Goal: Navigation & Orientation: Find specific page/section

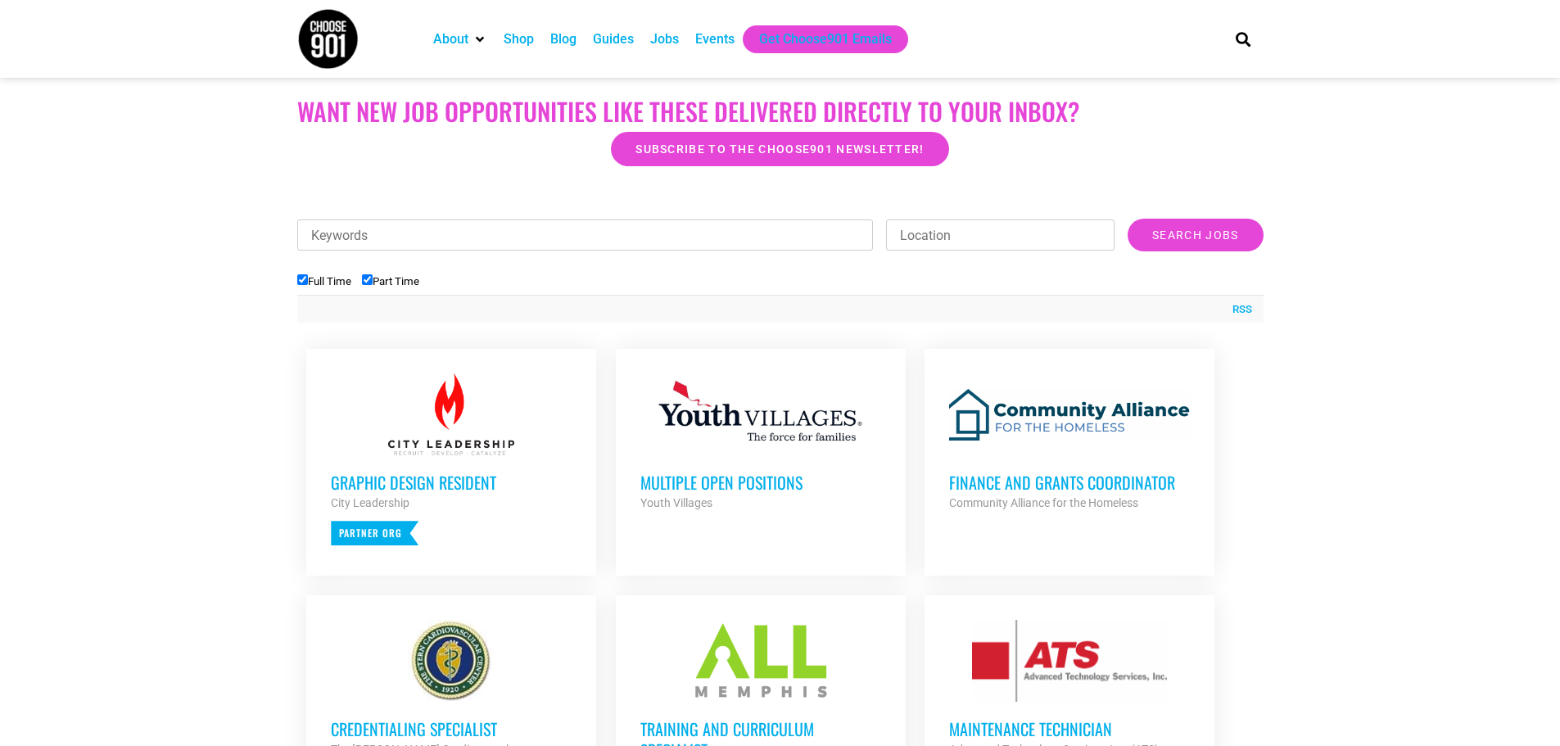
scroll to position [491, 0]
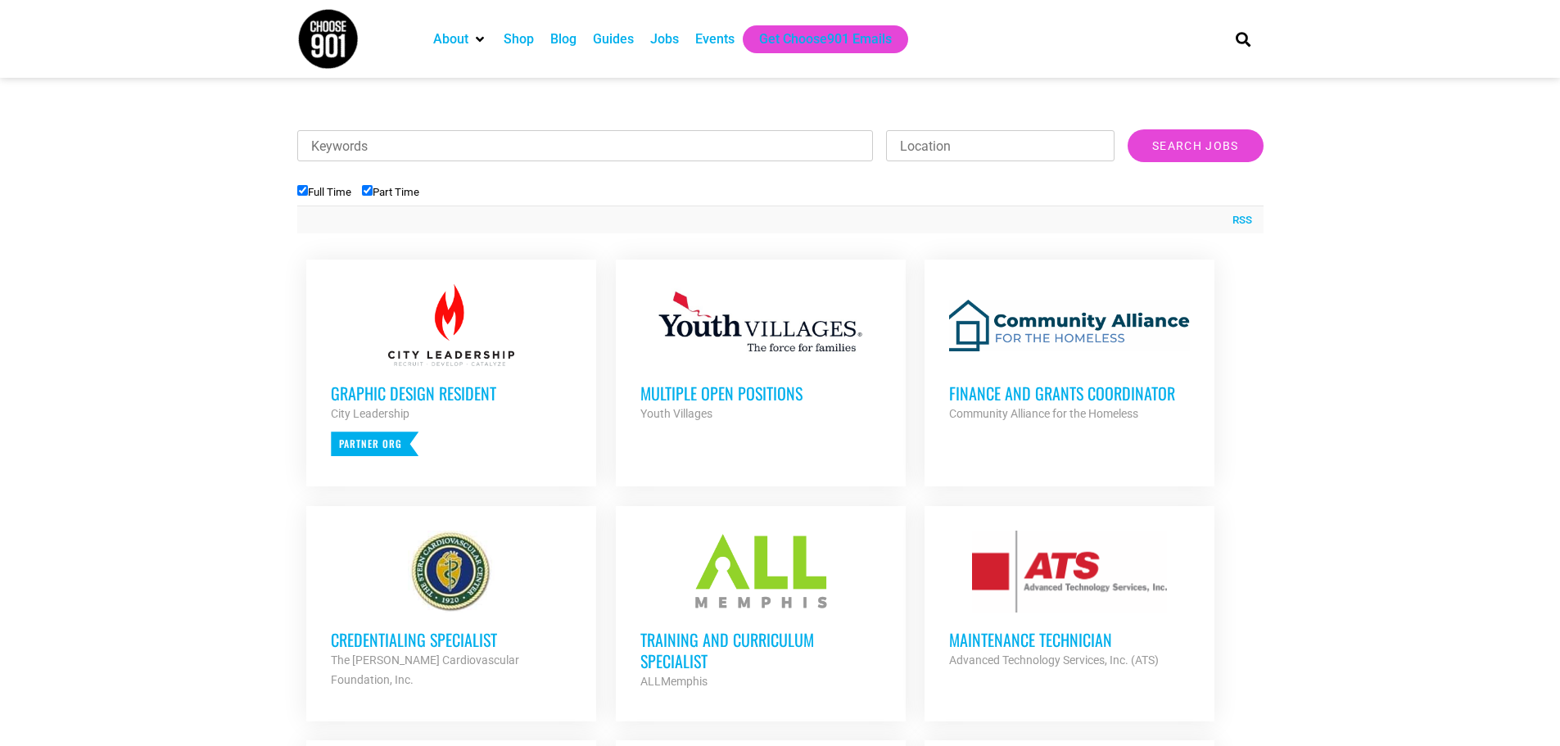
click at [798, 365] on div at bounding box center [760, 325] width 241 height 82
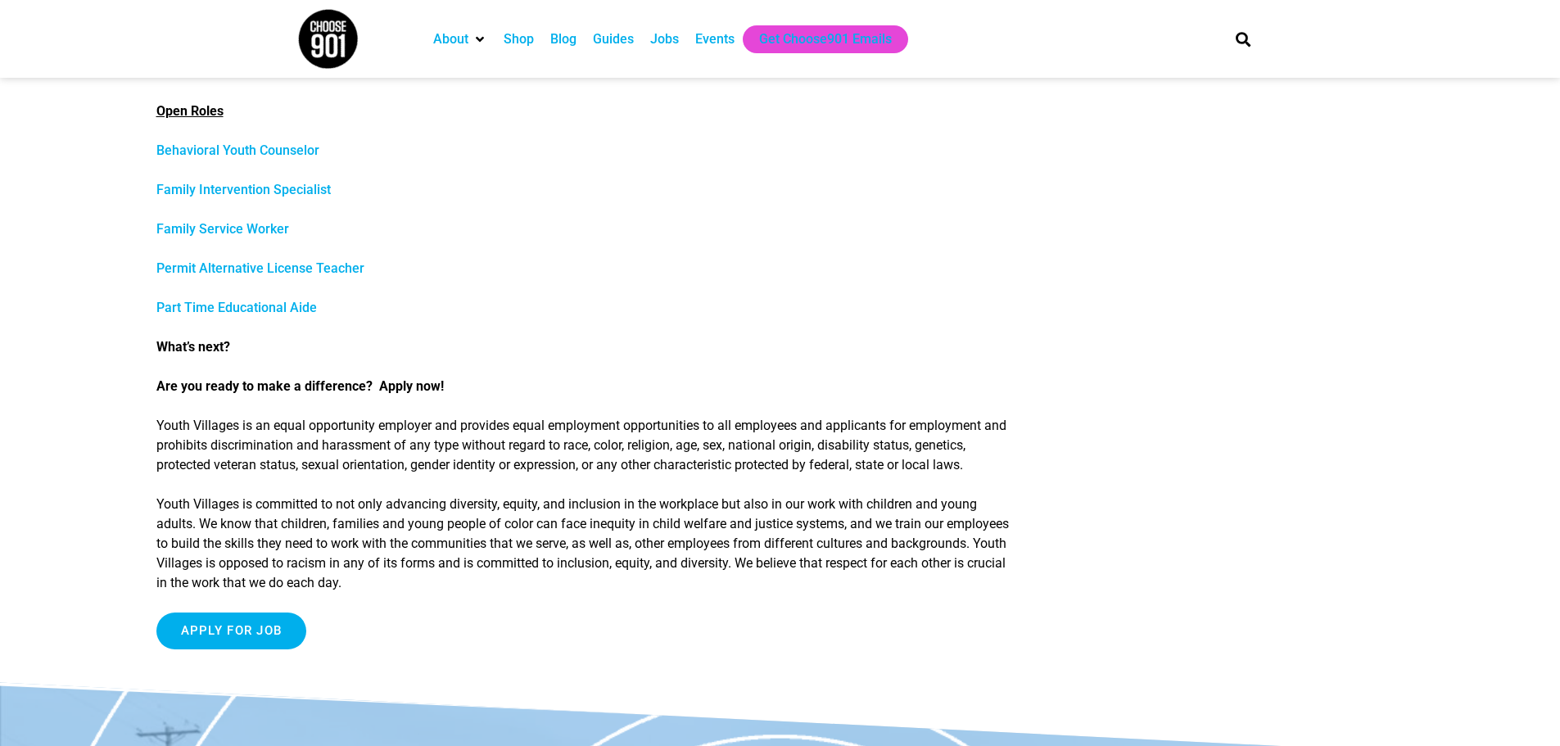
scroll to position [737, 0]
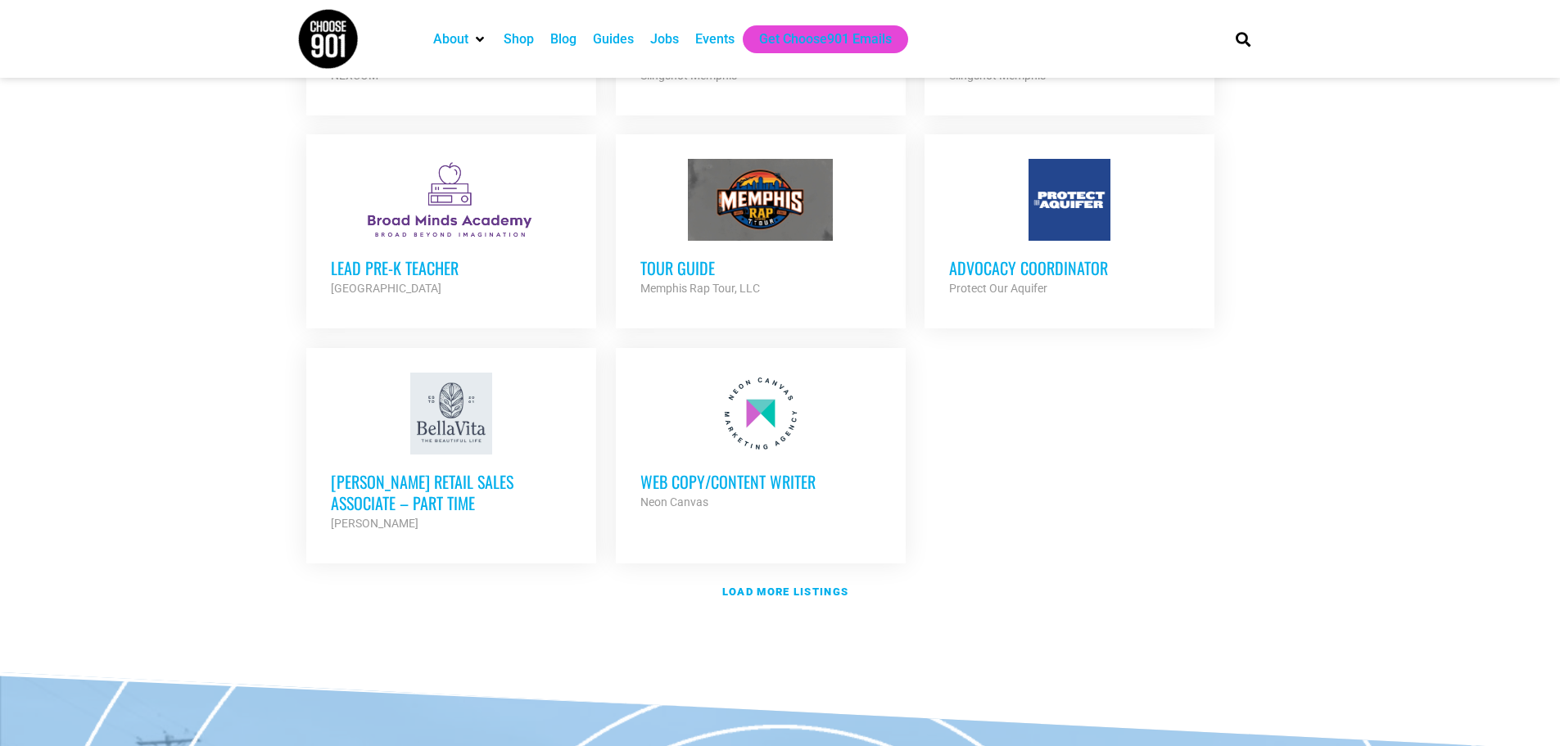
scroll to position [1802, 0]
click at [807, 584] on strong "Load more listings" at bounding box center [785, 590] width 126 height 12
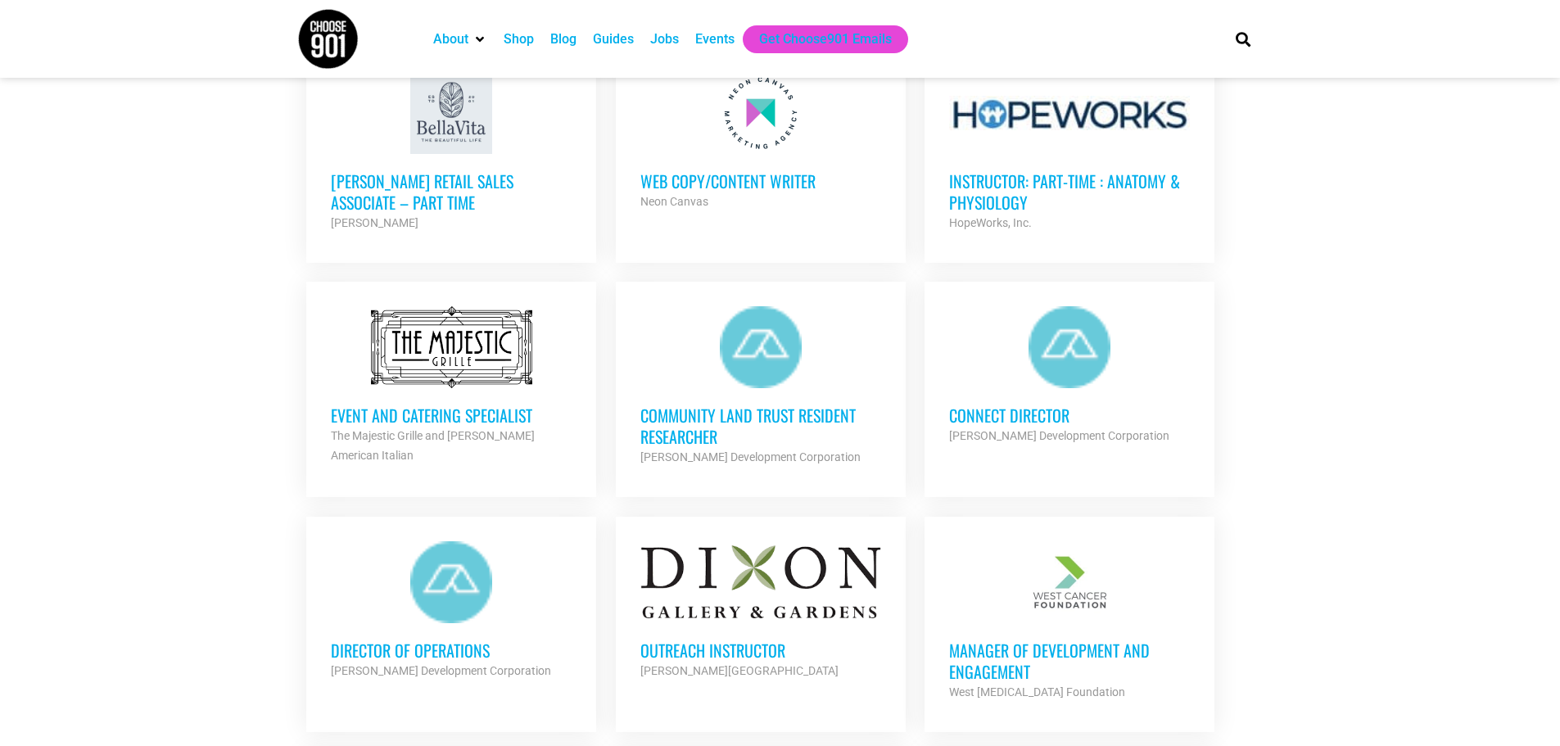
scroll to position [2129, 0]
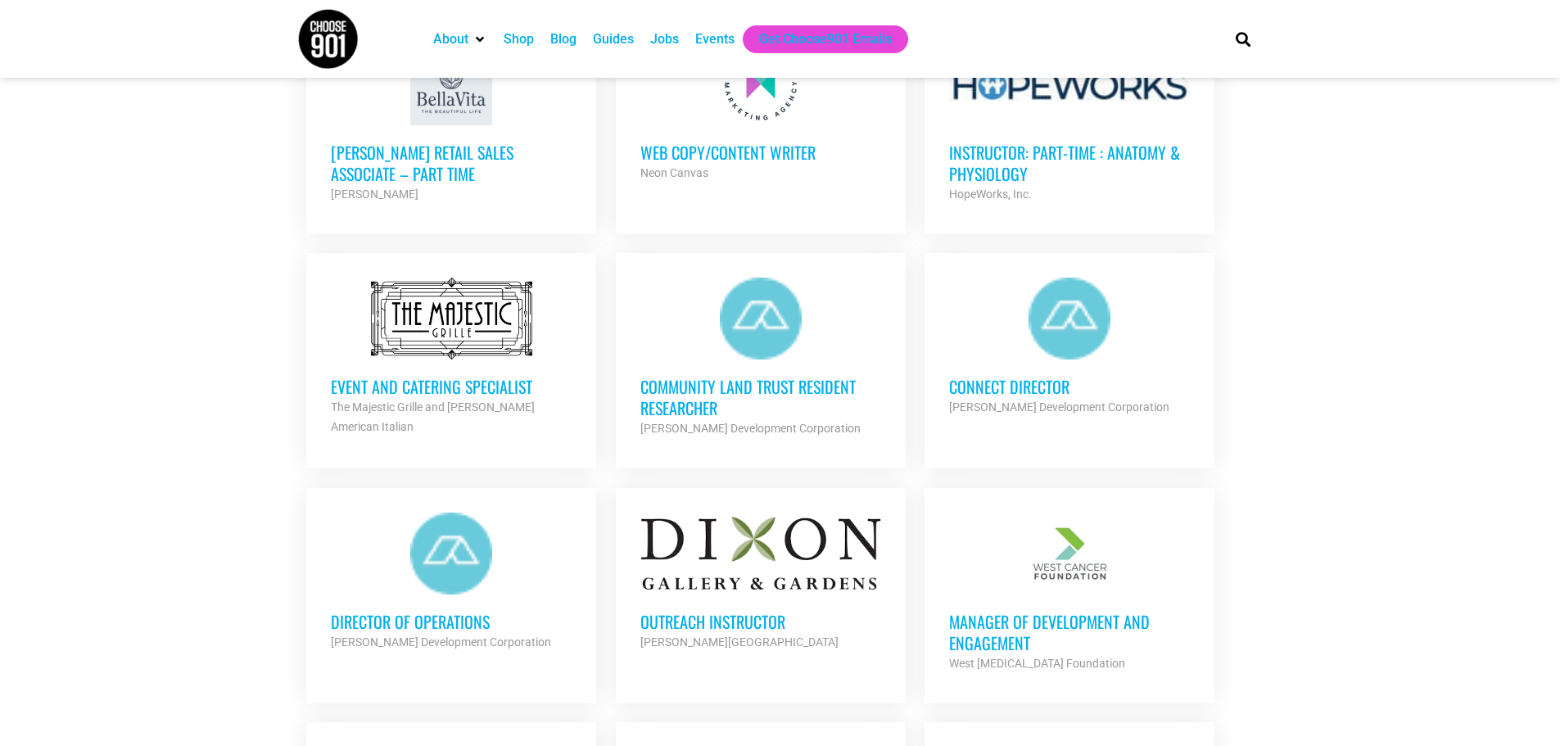
click at [1026, 376] on h3 "Connect Director" at bounding box center [1069, 386] width 241 height 21
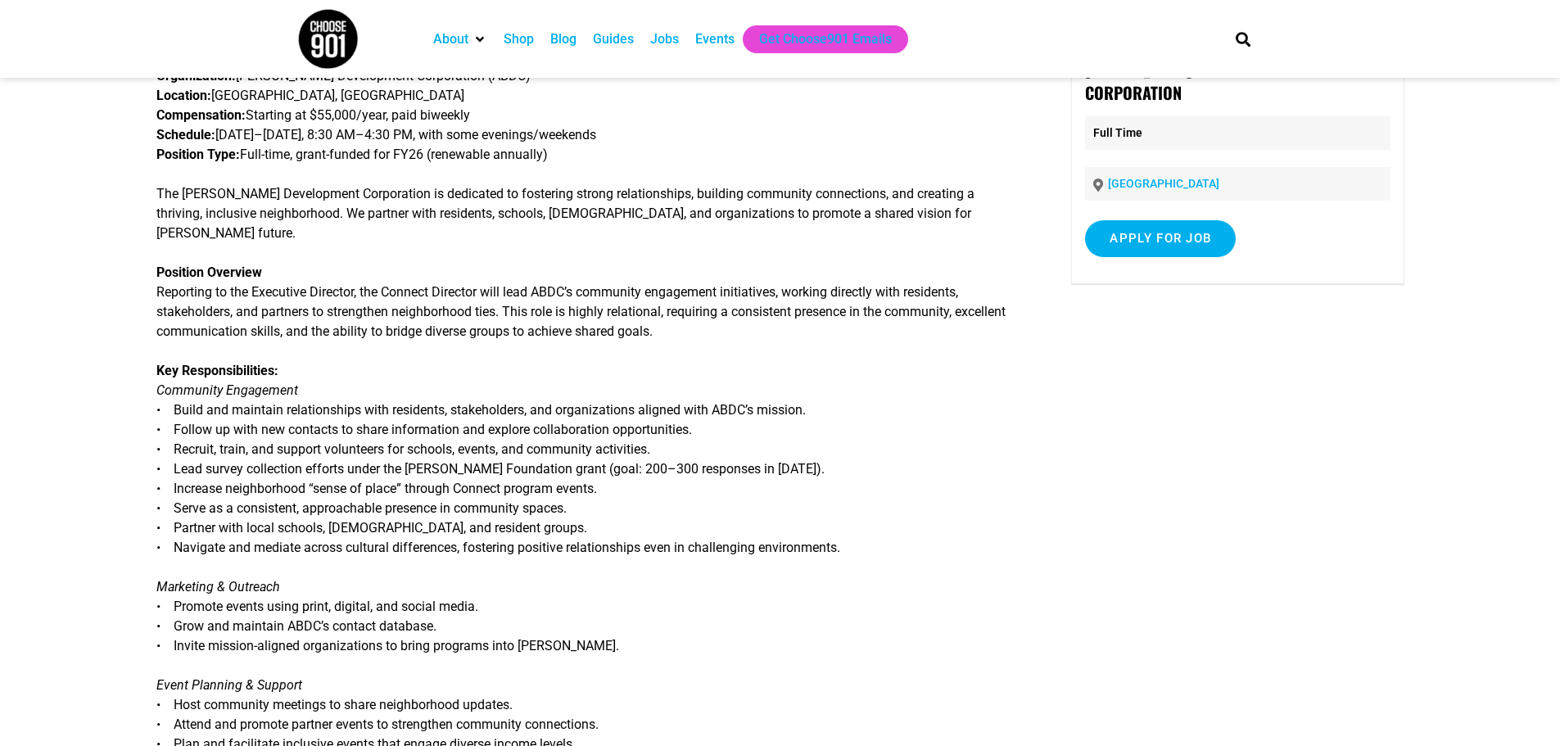
scroll to position [655, 0]
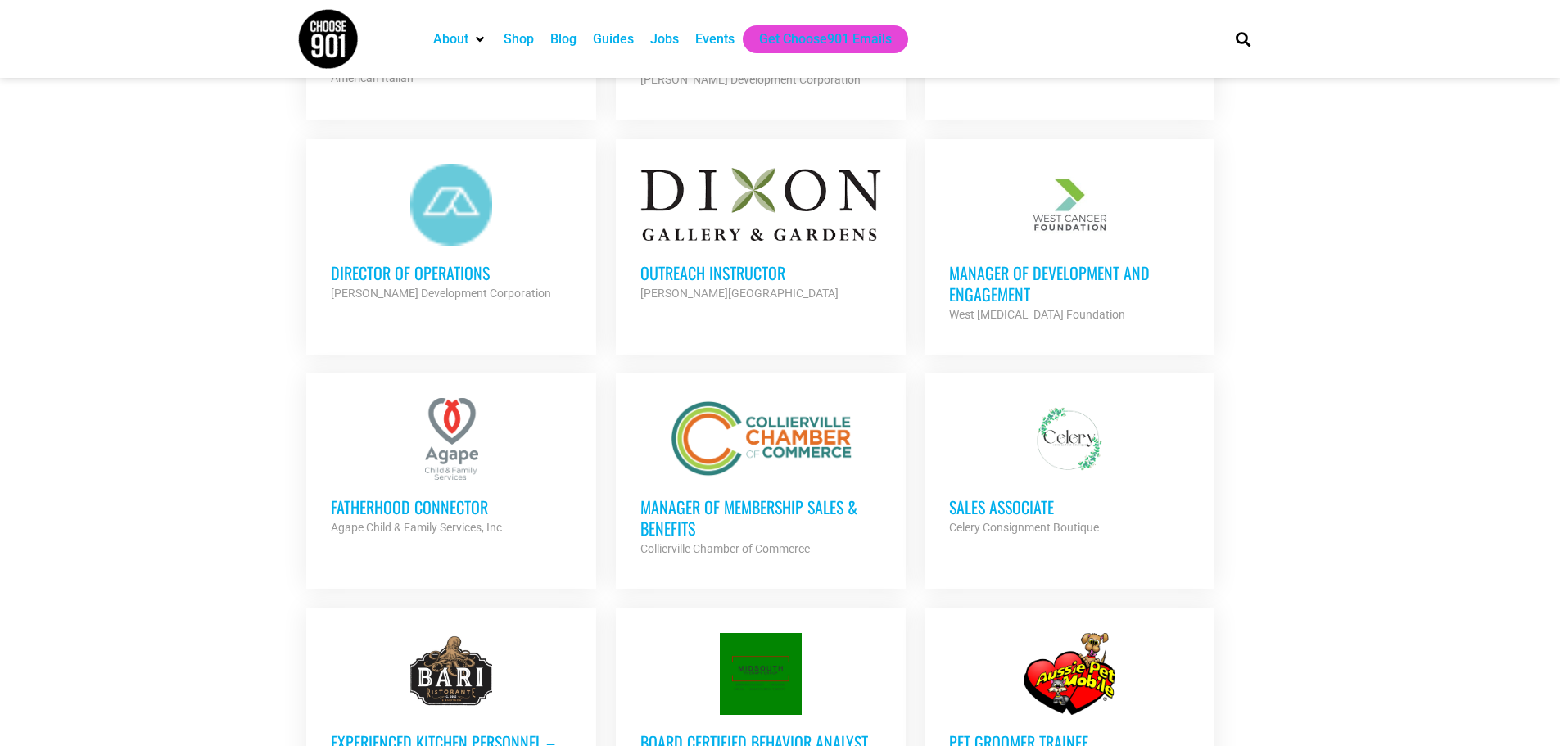
scroll to position [2375, 0]
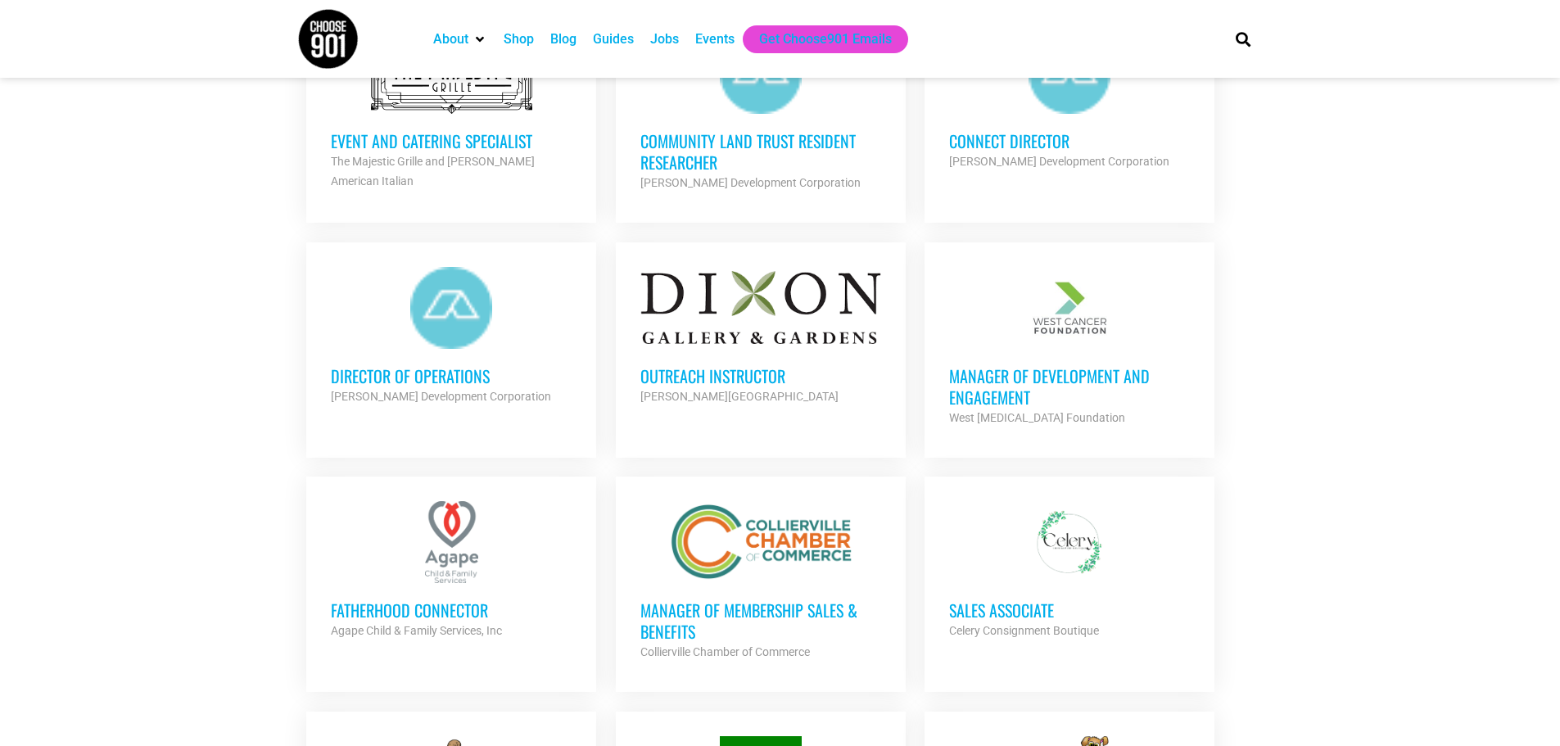
click at [756, 365] on h3 "Outreach Instructor" at bounding box center [760, 375] width 241 height 21
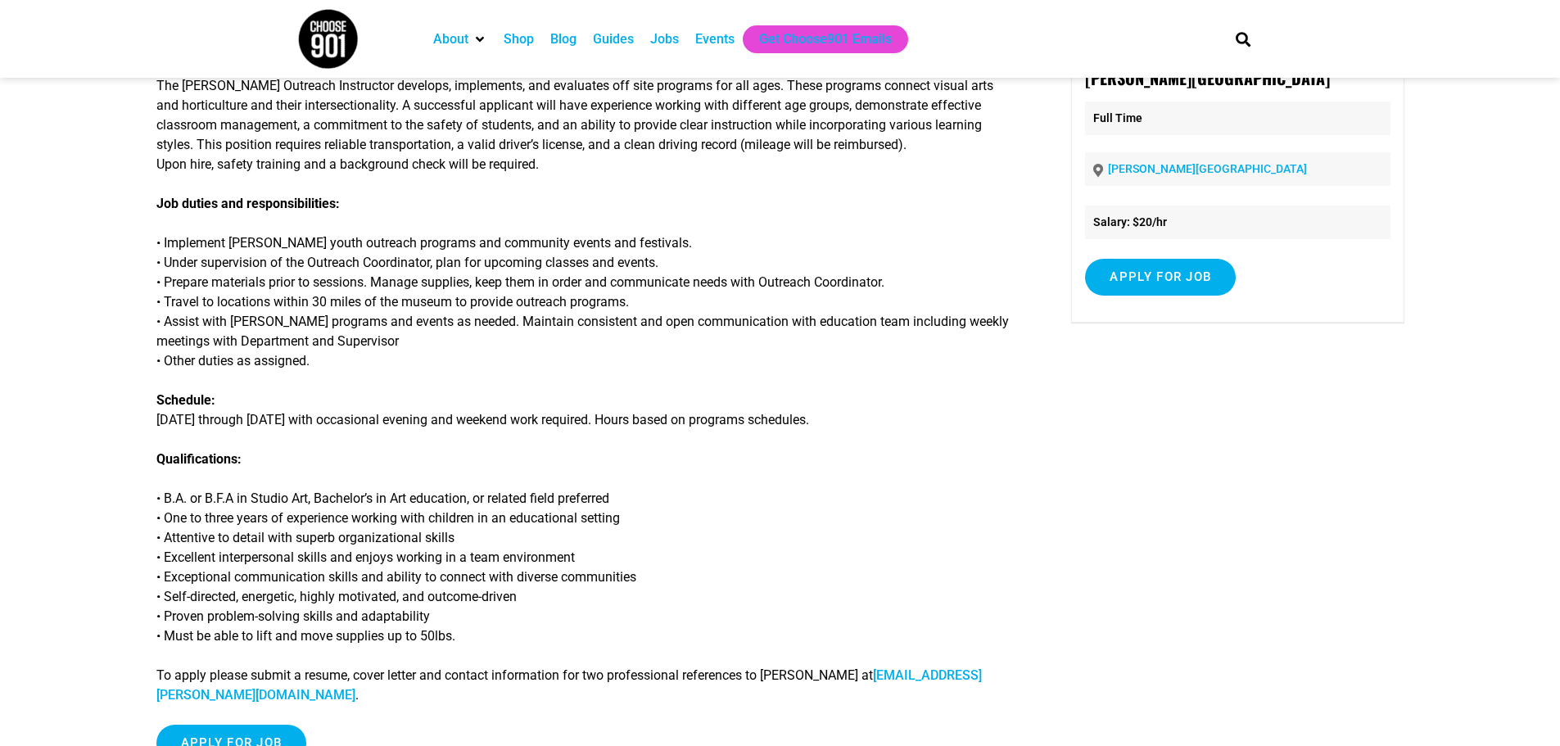
scroll to position [164, 0]
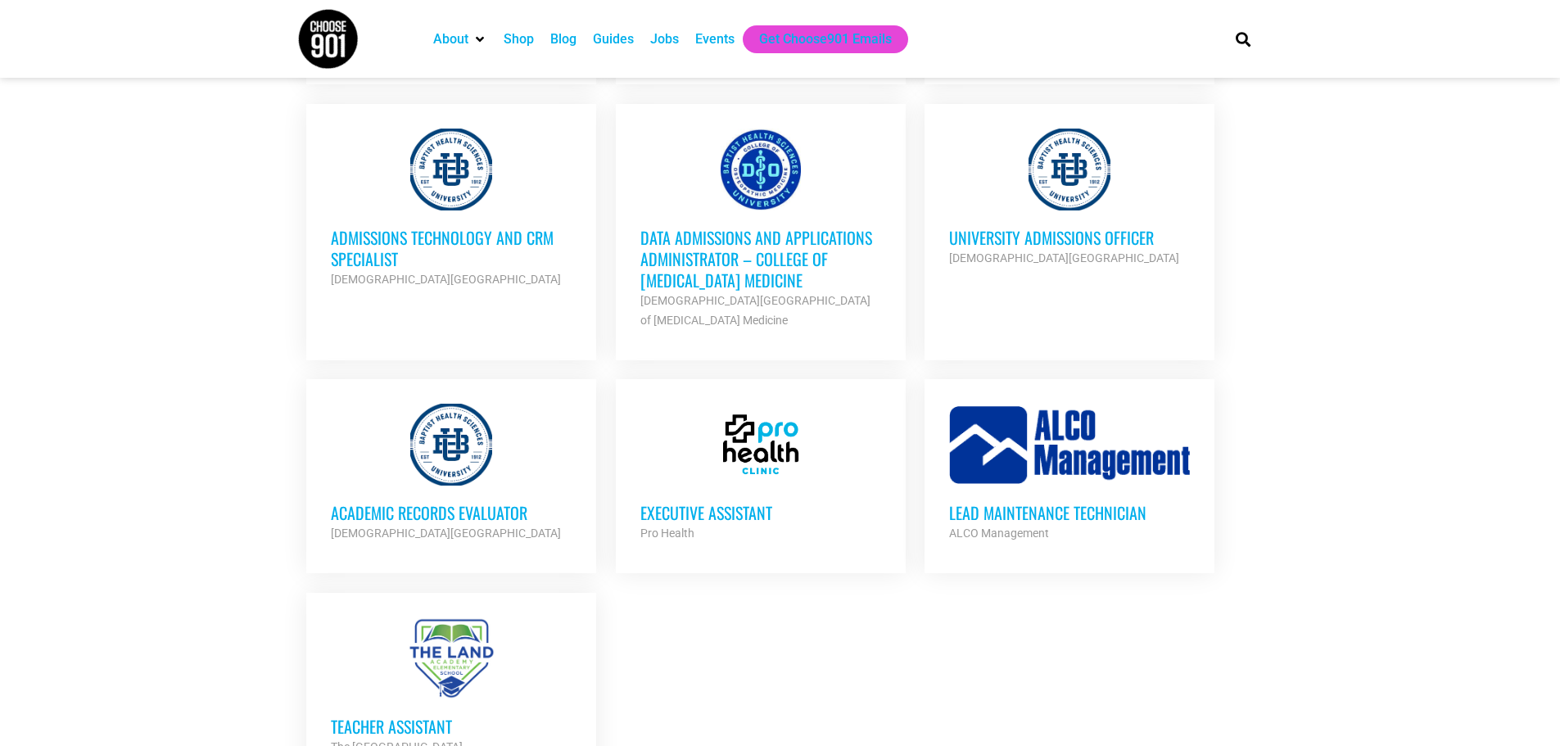
scroll to position [3358, 0]
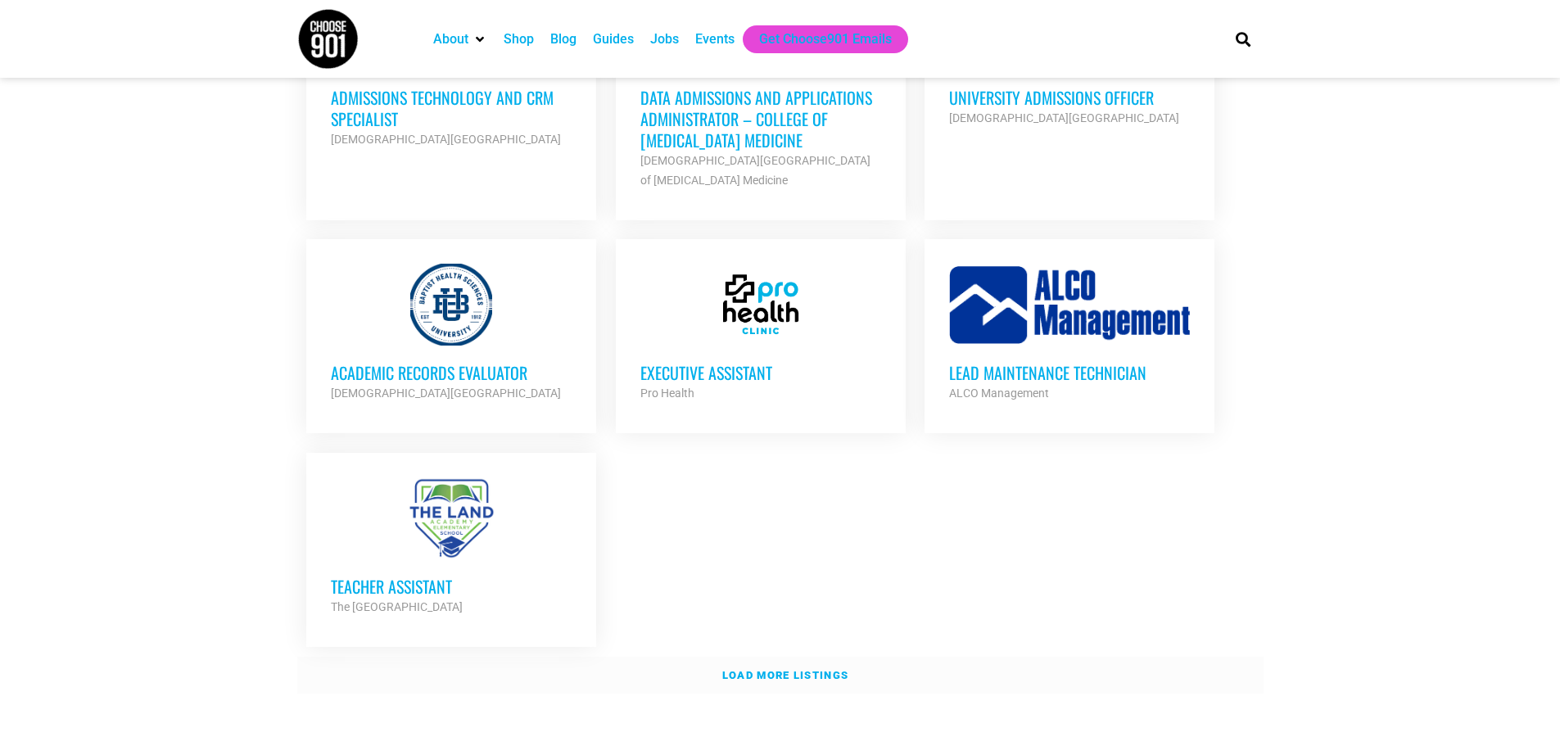
click at [789, 669] on strong "Load more listings" at bounding box center [785, 675] width 126 height 12
